Goal: Task Accomplishment & Management: Use online tool/utility

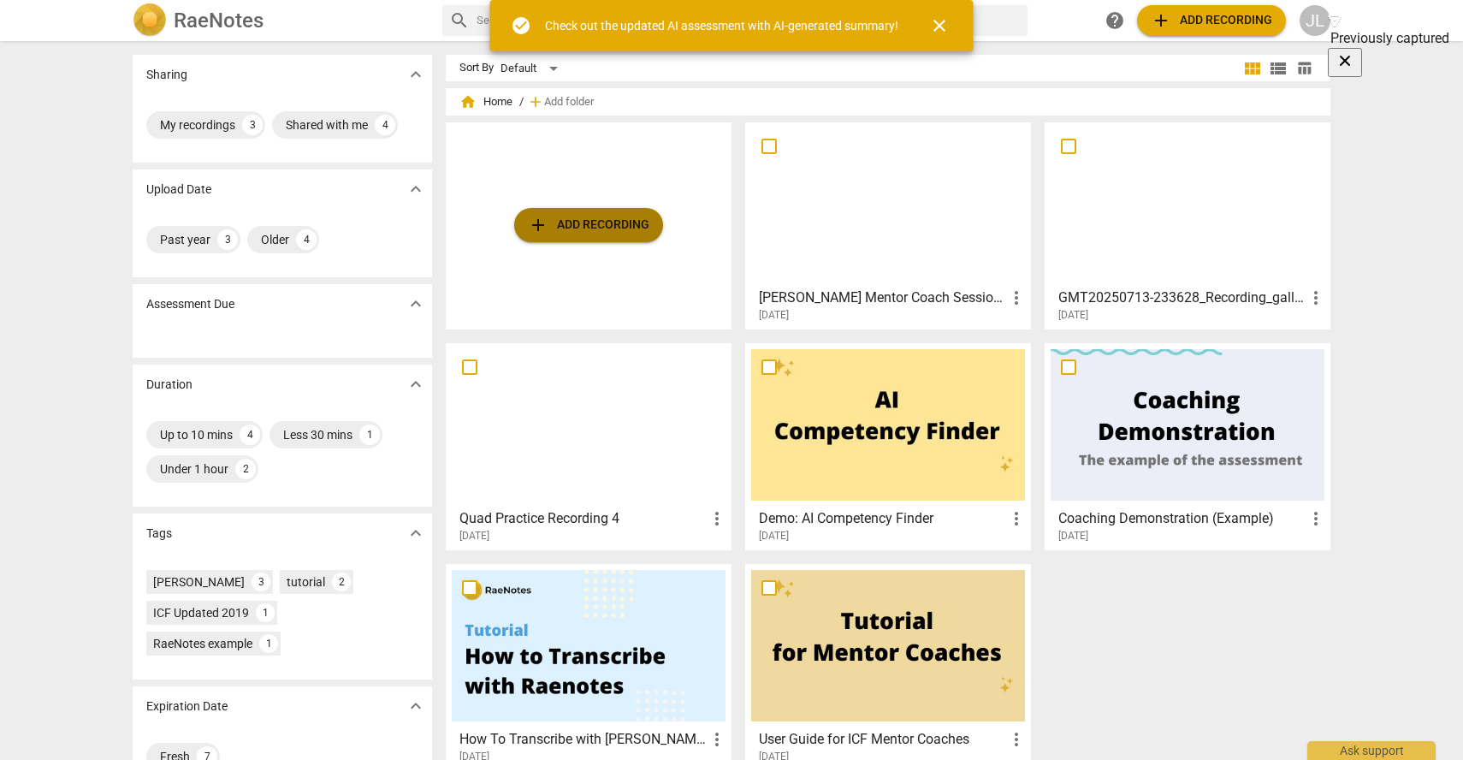
click at [589, 227] on span "add Add recording" at bounding box center [589, 225] width 122 height 21
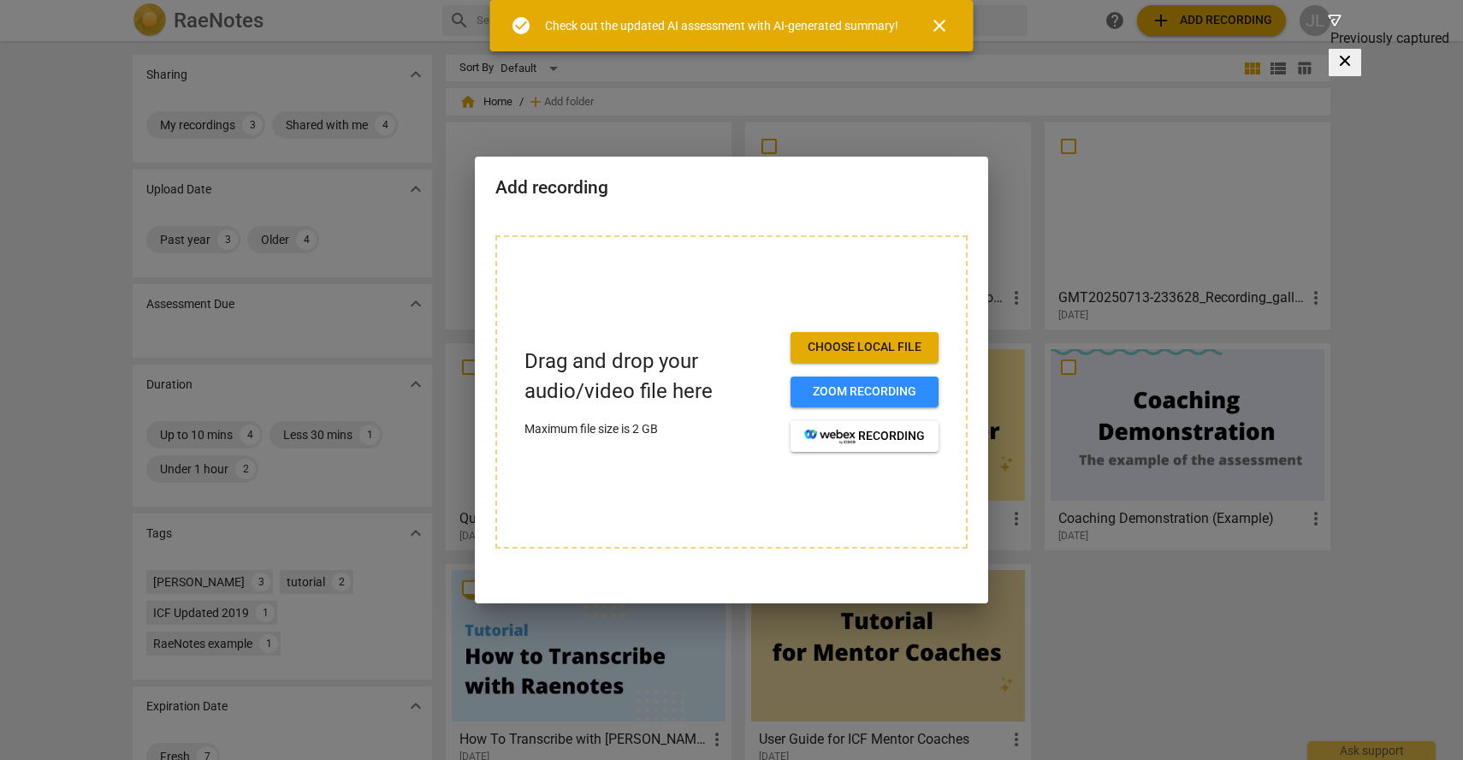
click at [851, 340] on span "Choose local file" at bounding box center [864, 347] width 121 height 17
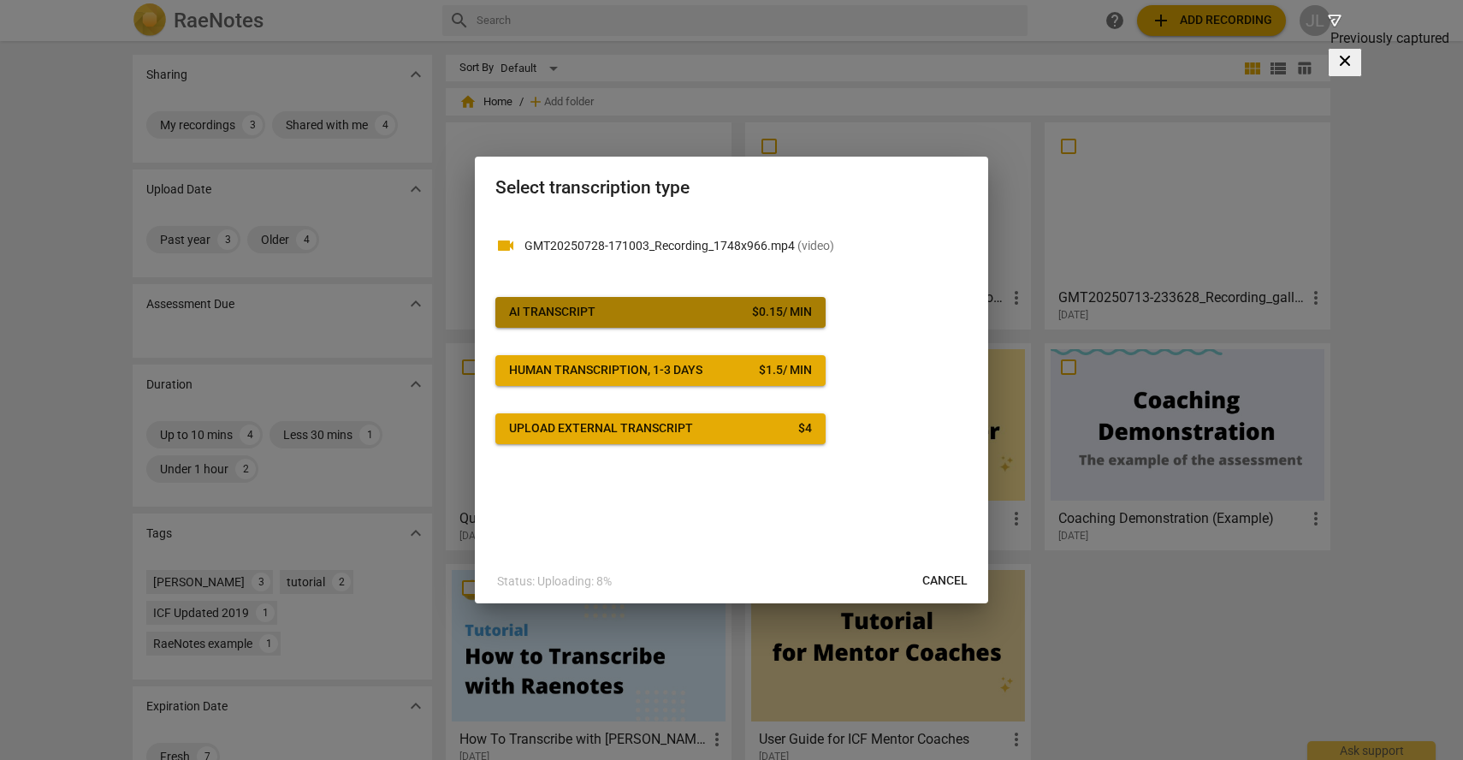
click at [633, 311] on span "AI Transcript $ 0.15 / min" at bounding box center [660, 312] width 303 height 17
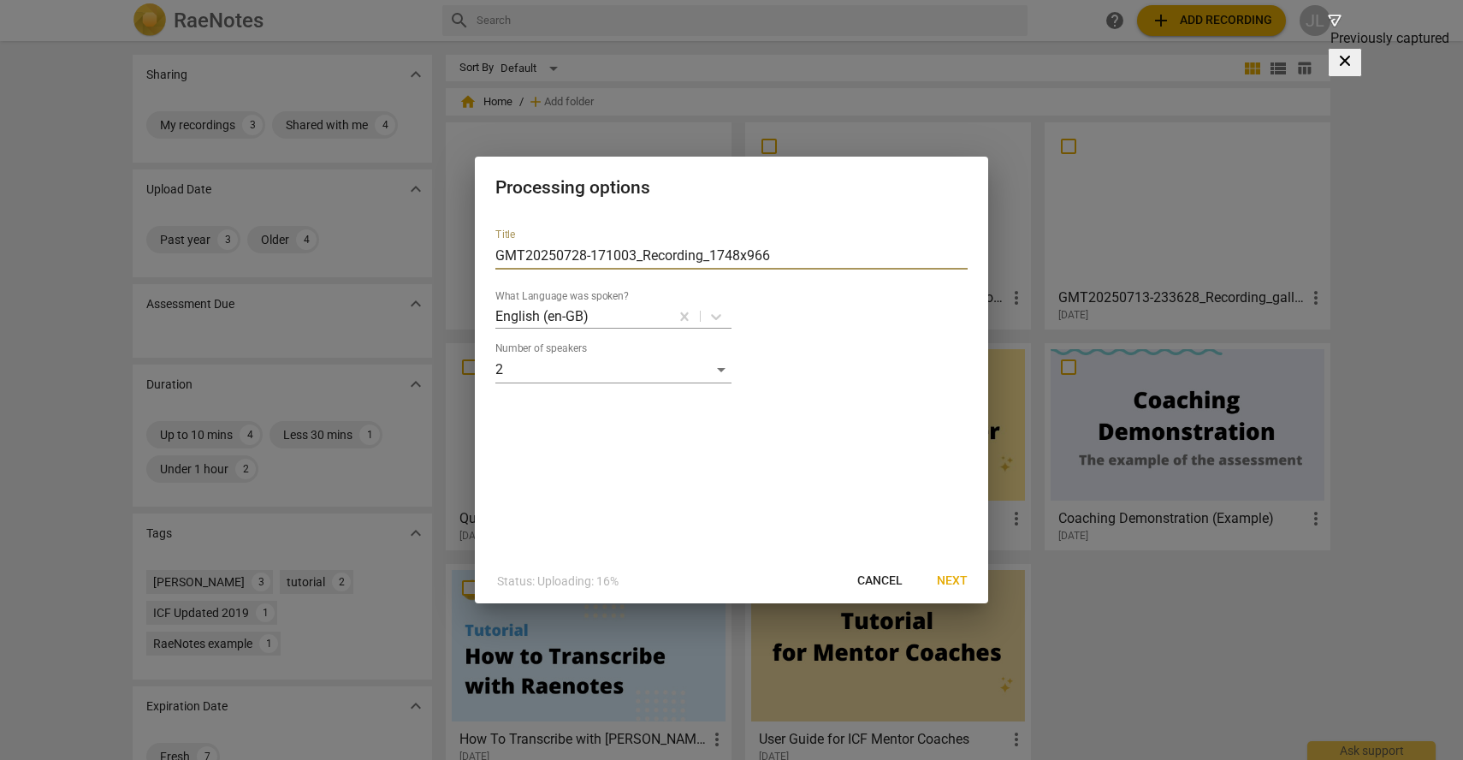
drag, startPoint x: 791, startPoint y: 256, endPoint x: 446, endPoint y: 246, distance: 345.0
click at [446, 246] on div "Processing options Title GMT20250728-171003_Recording_1748x966 What Language wa…" at bounding box center [731, 380] width 1463 height 760
type input "[PERSON_NAME] Coaching Assessment"
click at [962, 578] on span "Next" at bounding box center [952, 580] width 31 height 17
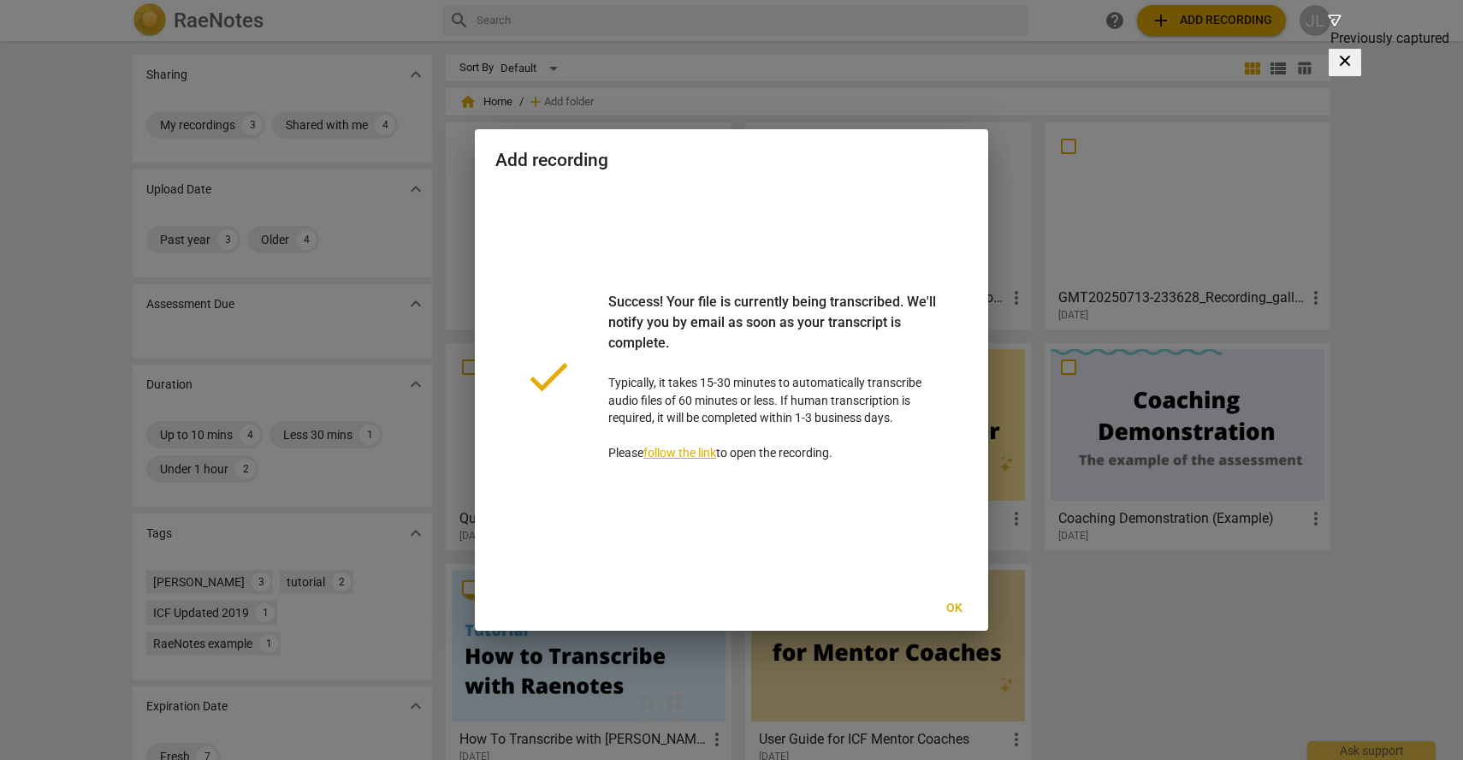
click at [960, 607] on span "Ok" at bounding box center [953, 608] width 27 height 17
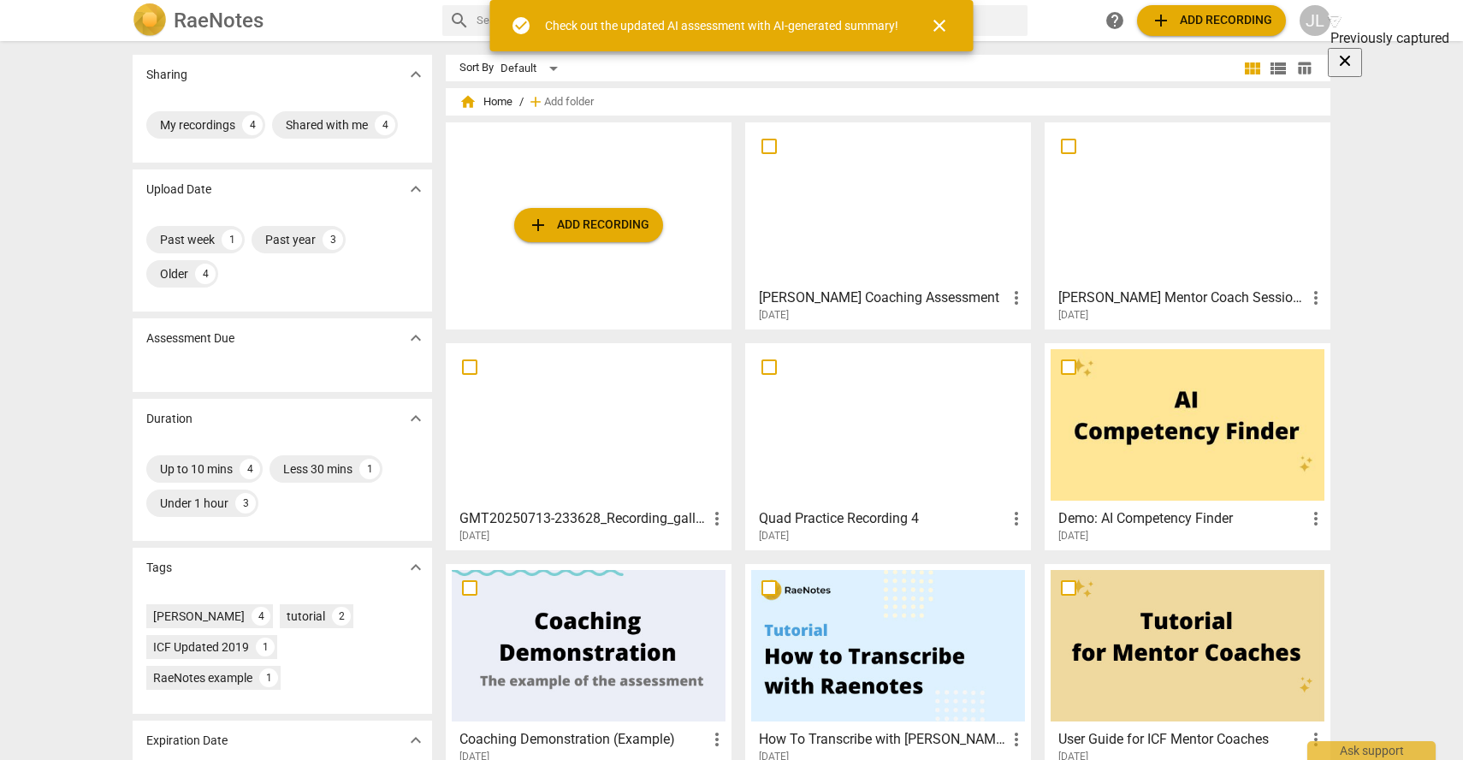
click at [916, 301] on h3 "[PERSON_NAME] Coaching Assessment" at bounding box center [882, 298] width 247 height 21
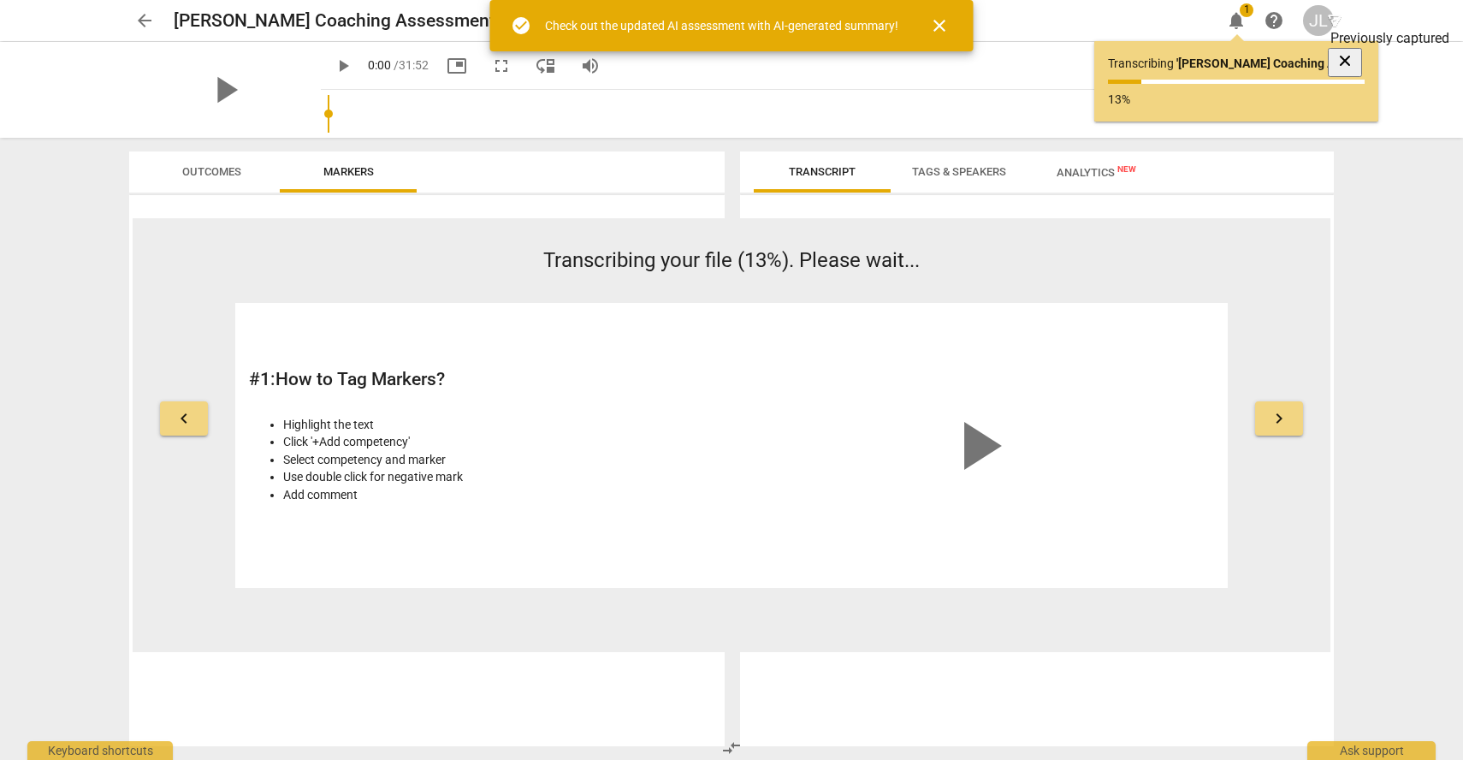
click at [938, 21] on span "close" at bounding box center [939, 25] width 21 height 21
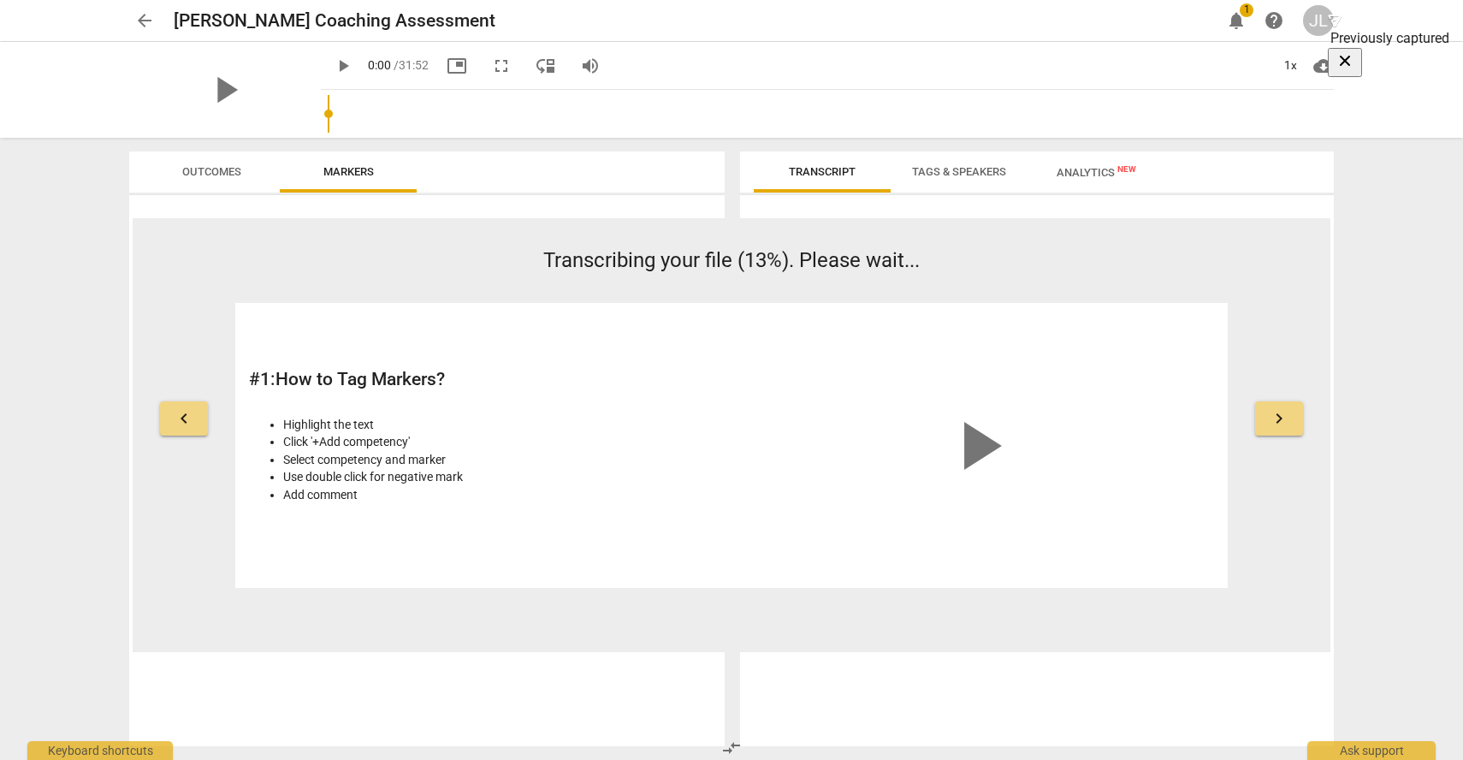
click at [144, 20] on span "arrow_back" at bounding box center [144, 20] width 21 height 21
